Goal: Task Accomplishment & Management: Manage account settings

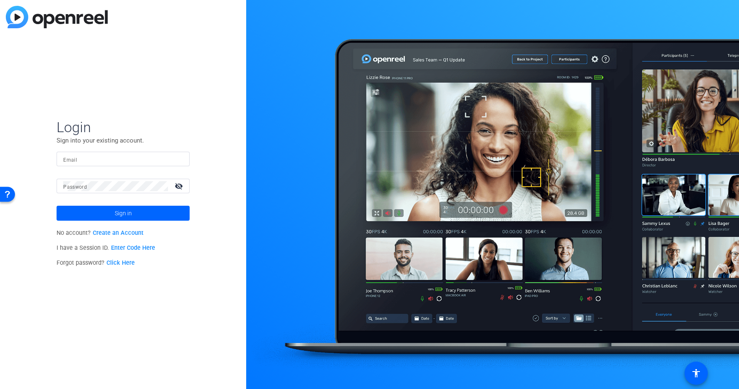
click at [99, 163] on input "Email" at bounding box center [123, 159] width 120 height 10
paste input "[EMAIL_ADDRESS][DOMAIN_NAME]"
type input "[EMAIL_ADDRESS][DOMAIN_NAME]"
click at [113, 210] on span at bounding box center [123, 213] width 133 height 20
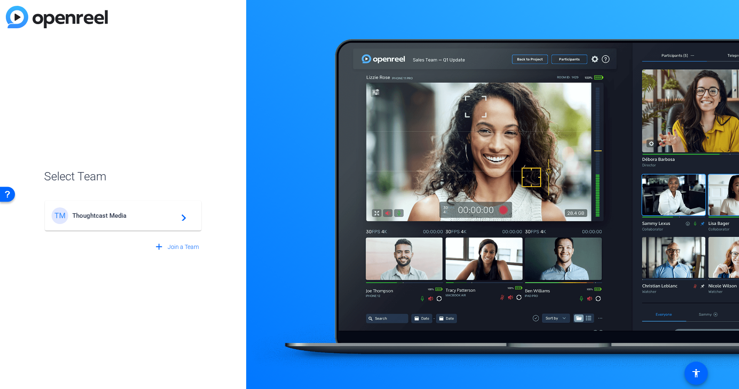
click at [138, 218] on span "Thoughtcast Media" at bounding box center [124, 215] width 104 height 7
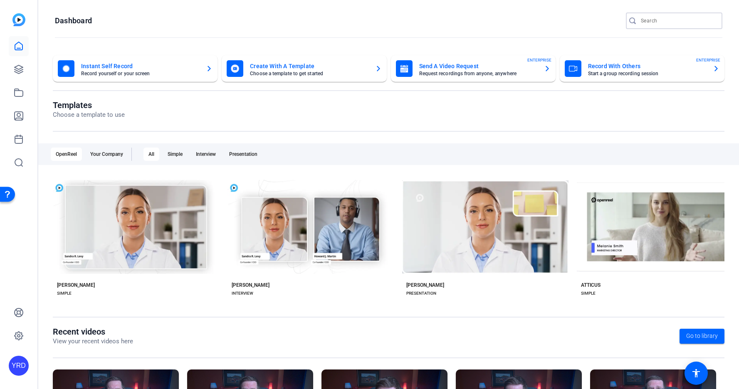
click at [657, 18] on input "Search" at bounding box center [678, 21] width 75 height 10
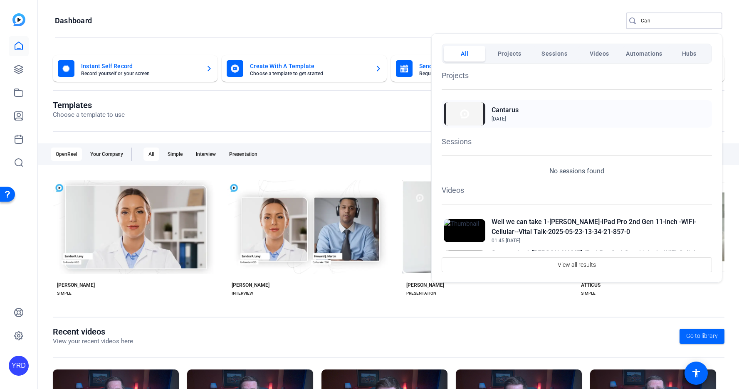
type input "Can"
click at [560, 118] on div "Cantarus Aug 18, 2025" at bounding box center [577, 113] width 270 height 27
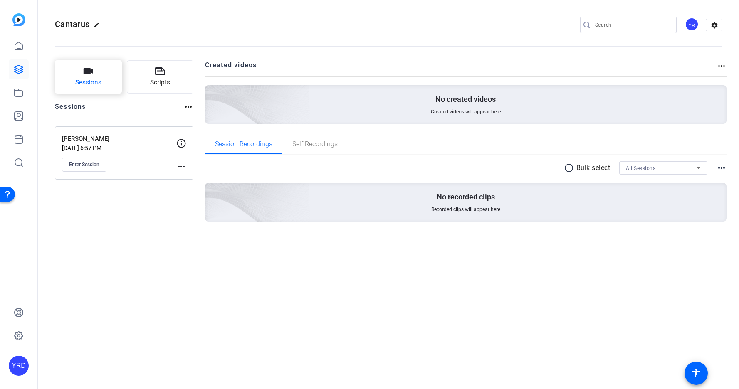
click at [114, 71] on button "Sessions" at bounding box center [88, 76] width 67 height 33
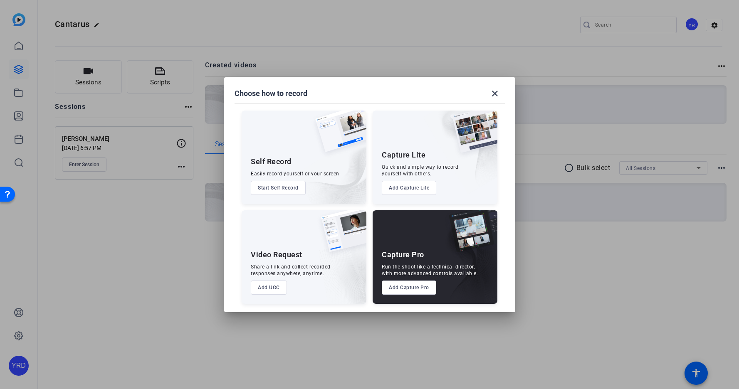
click at [413, 289] on button "Add Capture Pro" at bounding box center [409, 288] width 54 height 14
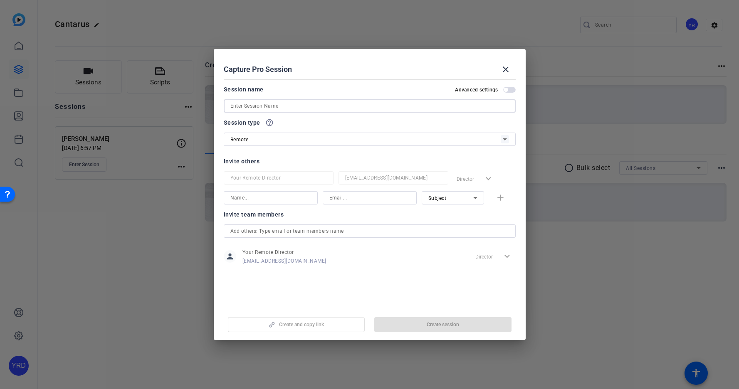
click at [293, 107] on input at bounding box center [369, 106] width 279 height 10
paste input "[PERSON_NAME]"
type input "[PERSON_NAME]"
click at [402, 322] on span "button" at bounding box center [442, 325] width 137 height 20
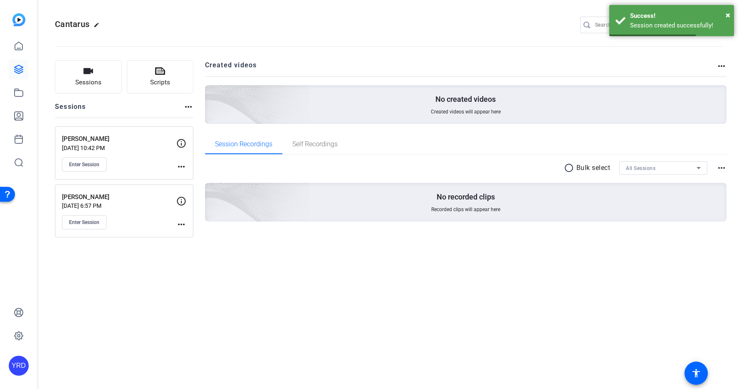
click at [180, 167] on mat-icon "more_horiz" at bounding box center [181, 167] width 10 height 10
click at [187, 177] on span "Edit Session" at bounding box center [202, 179] width 38 height 10
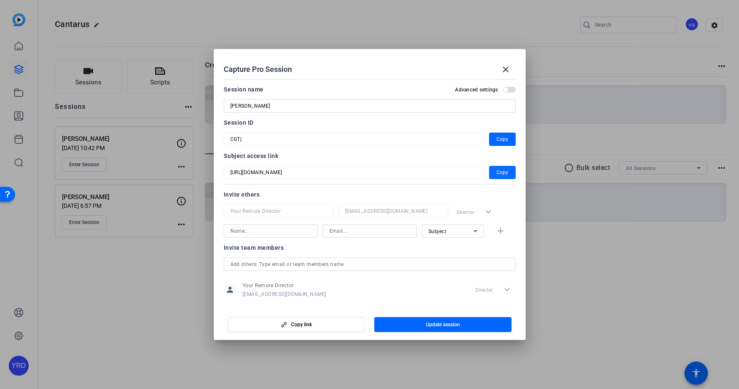
click at [503, 173] on span "Copy" at bounding box center [503, 173] width 12 height 10
